Goal: Transaction & Acquisition: Purchase product/service

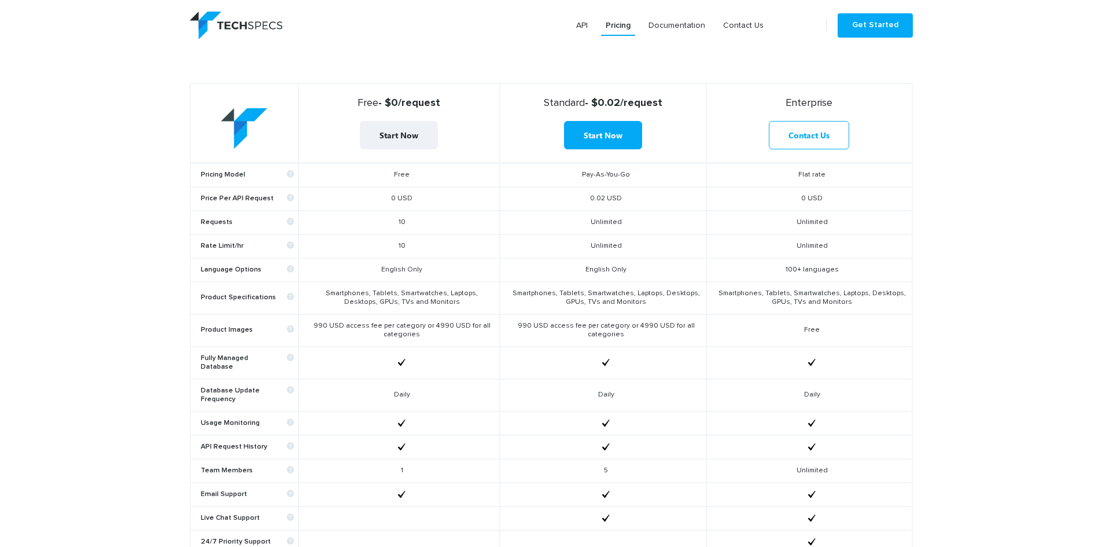
scroll to position [463, 0]
drag, startPoint x: 398, startPoint y: 242, endPoint x: 414, endPoint y: 241, distance: 15.6
click at [414, 241] on td "10" at bounding box center [398, 245] width 201 height 24
click at [442, 213] on td "10" at bounding box center [398, 221] width 201 height 24
click at [361, 324] on td "990 USD access fee per category or 4990 USD for all categories" at bounding box center [398, 329] width 201 height 32
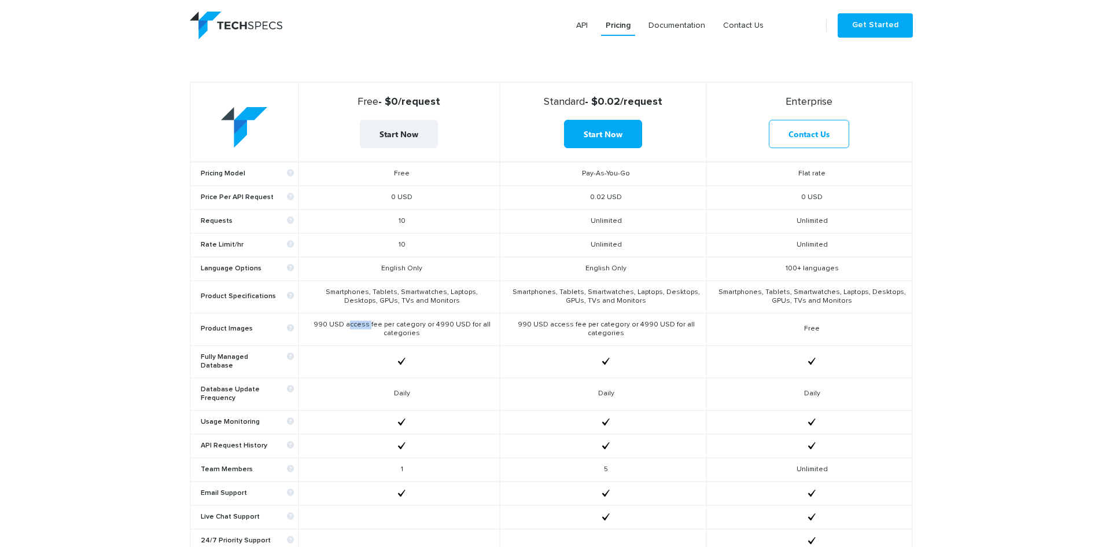
click at [361, 324] on td "990 USD access fee per category or 4990 USD for all categories" at bounding box center [398, 329] width 201 height 32
click at [398, 324] on td "990 USD access fee per category or 4990 USD for all categories" at bounding box center [398, 329] width 201 height 32
click at [364, 329] on td "990 USD access fee per category or 4990 USD for all categories" at bounding box center [398, 329] width 201 height 32
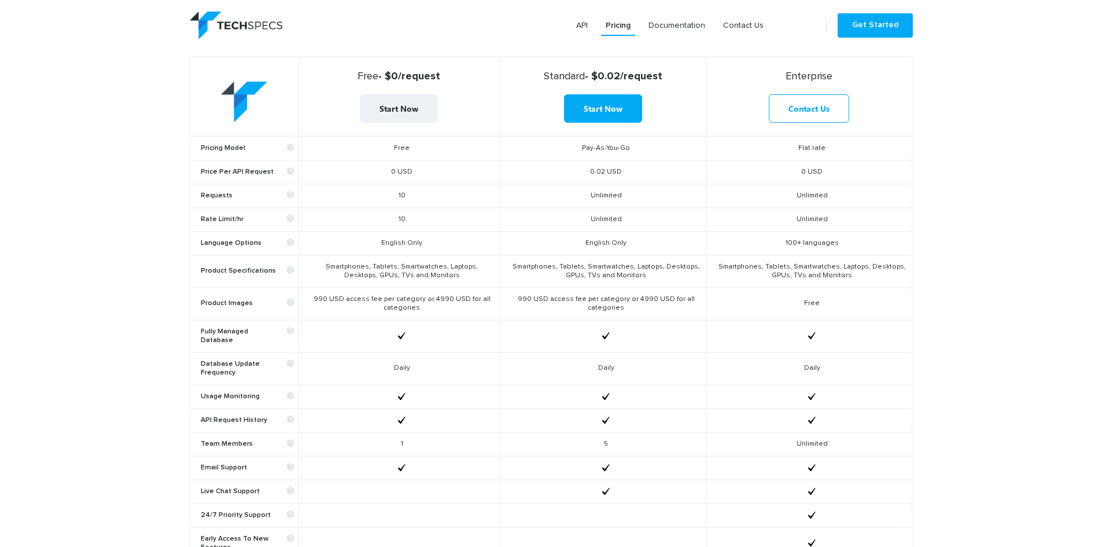
scroll to position [496, 0]
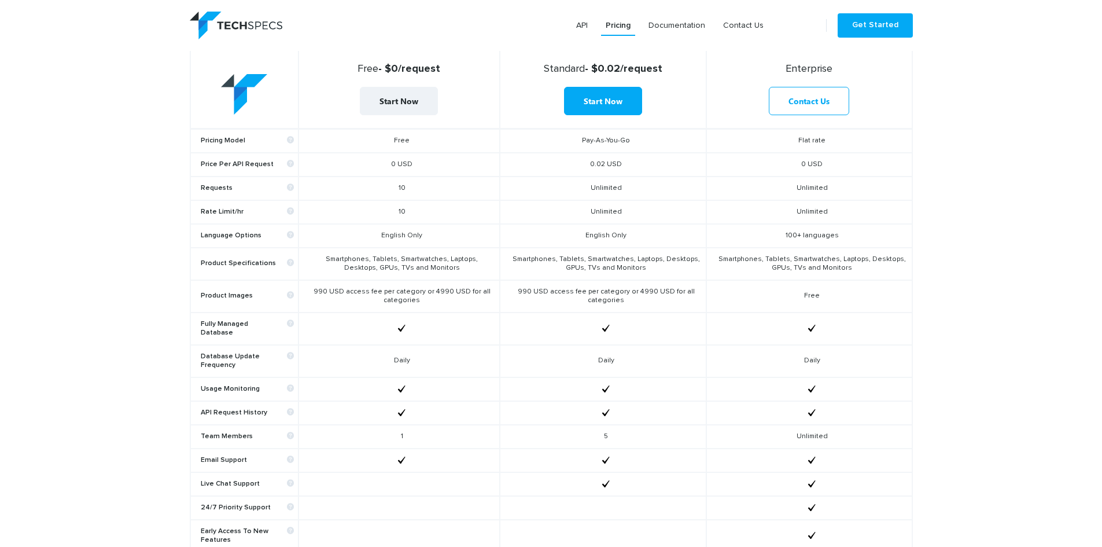
click at [456, 325] on td at bounding box center [398, 328] width 201 height 32
